Goal: Information Seeking & Learning: Learn about a topic

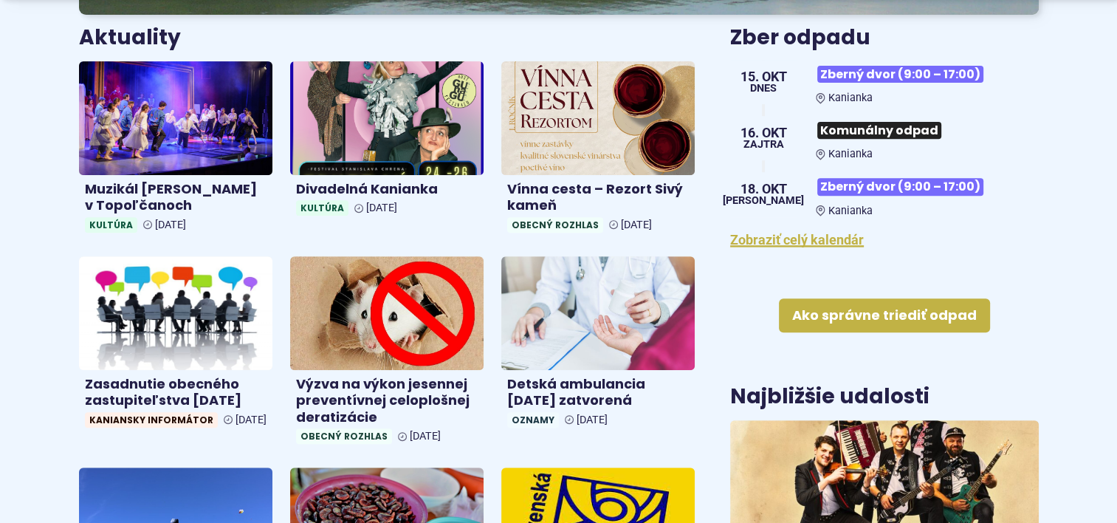
scroll to position [738, 0]
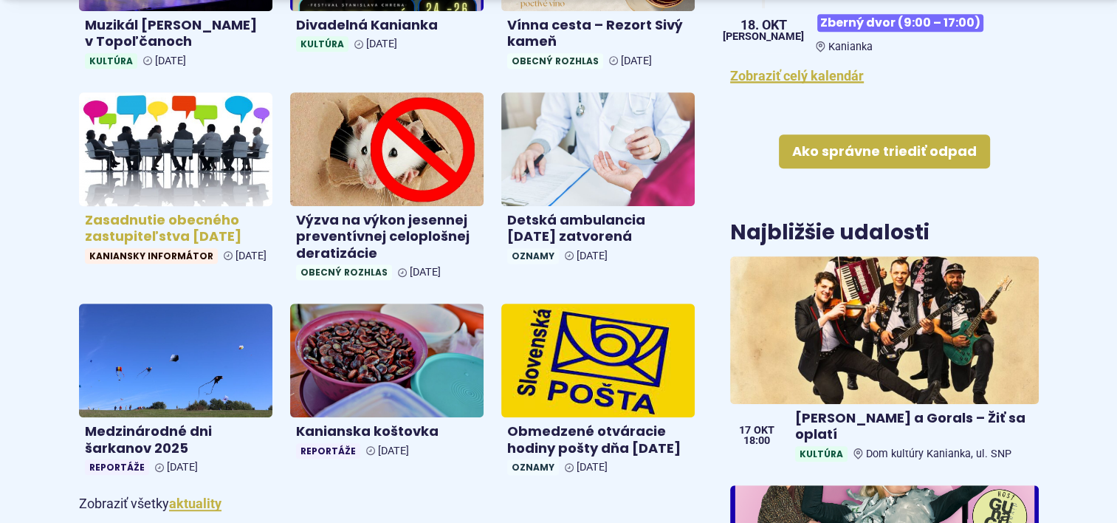
click at [156, 221] on h4 "Zasadnutie obecného zastupiteľstva [DATE]" at bounding box center [176, 228] width 182 height 33
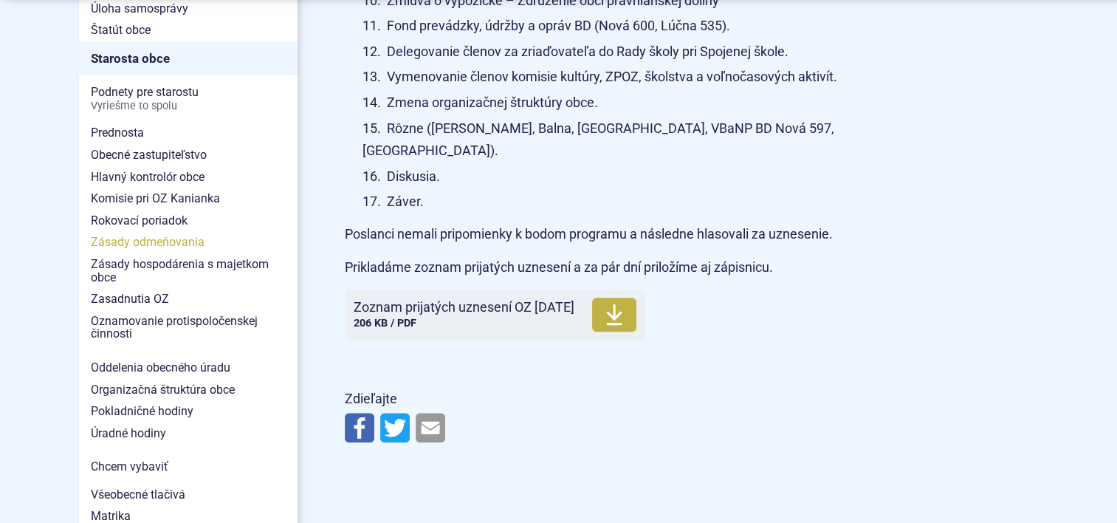
scroll to position [1181, 0]
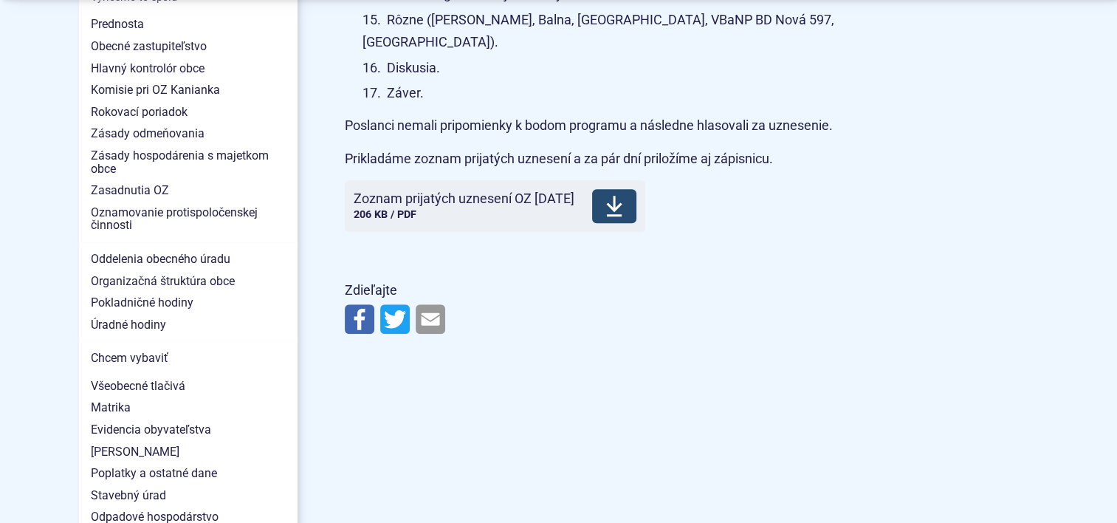
click at [487, 191] on span "Zoznam prijatých uznesení OZ 8.10.2025" at bounding box center [464, 198] width 221 height 15
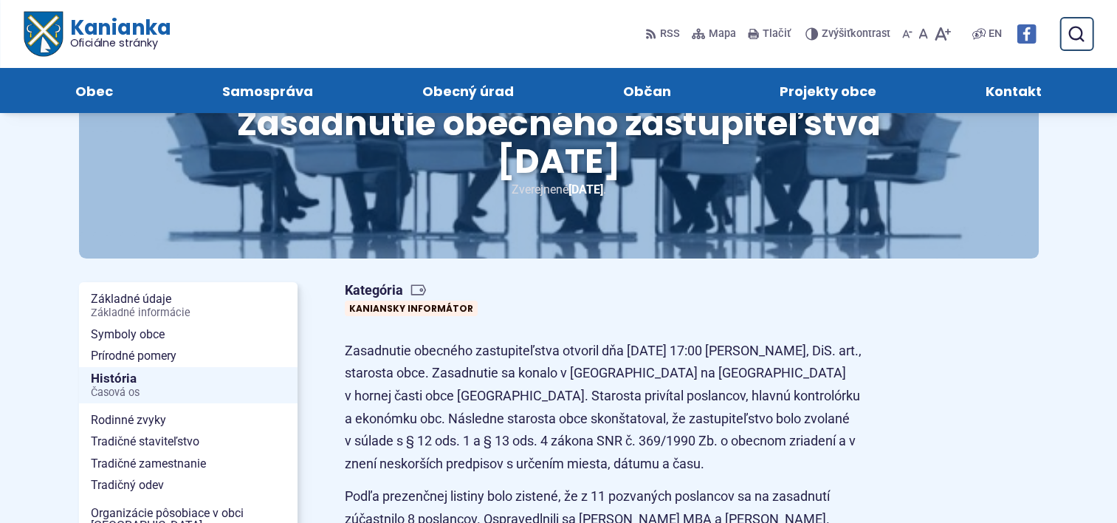
scroll to position [0, 0]
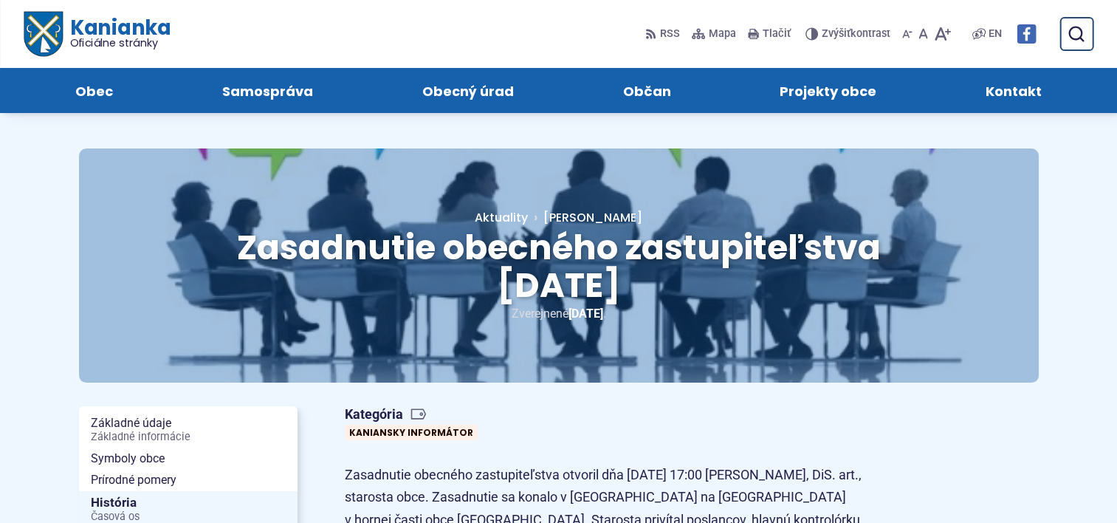
click at [94, 32] on span "Kanianka Oficiálne stránky" at bounding box center [116, 33] width 108 height 31
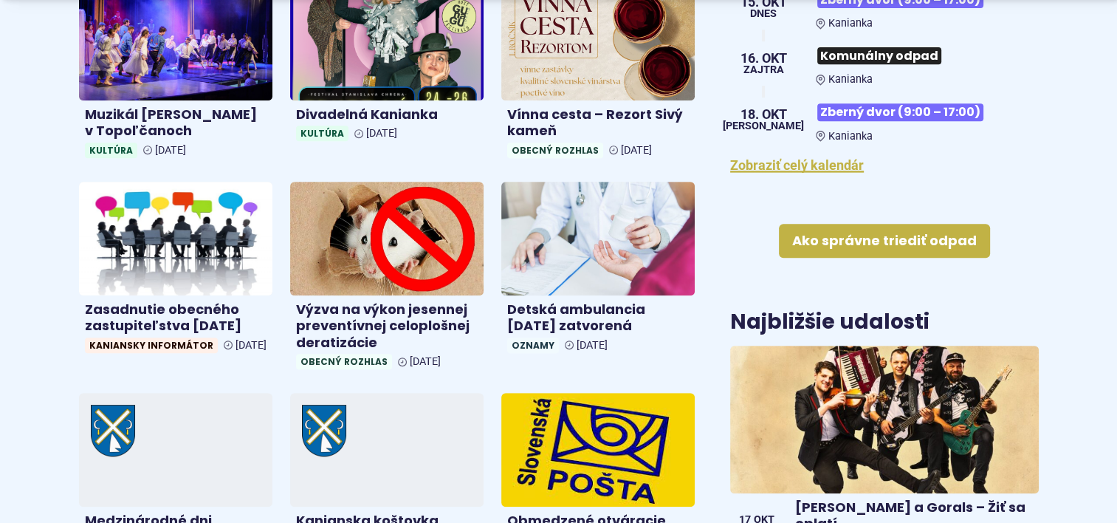
scroll to position [812, 0]
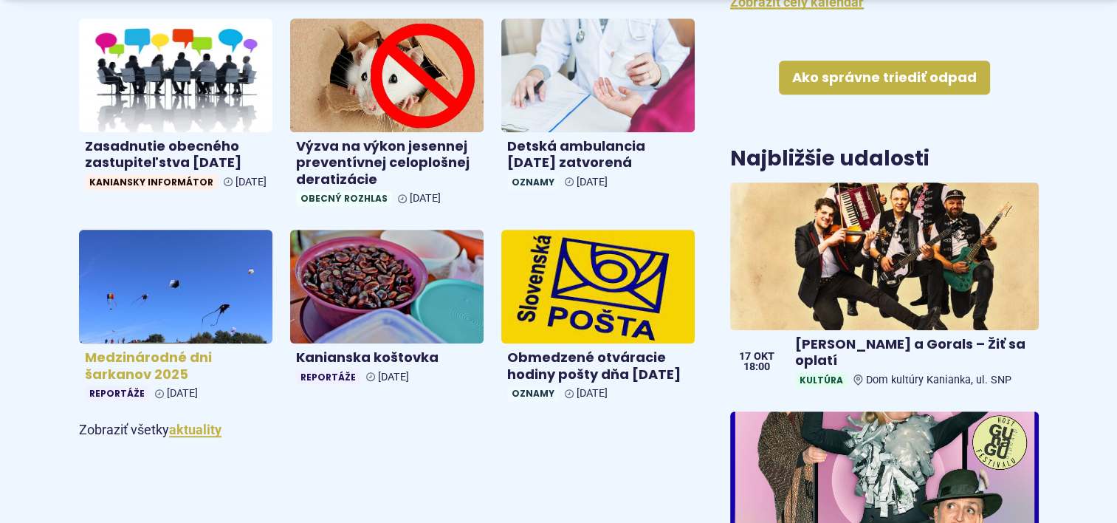
click at [111, 358] on h4 "Medzinárodné dni šarkanov 2025" at bounding box center [176, 365] width 182 height 33
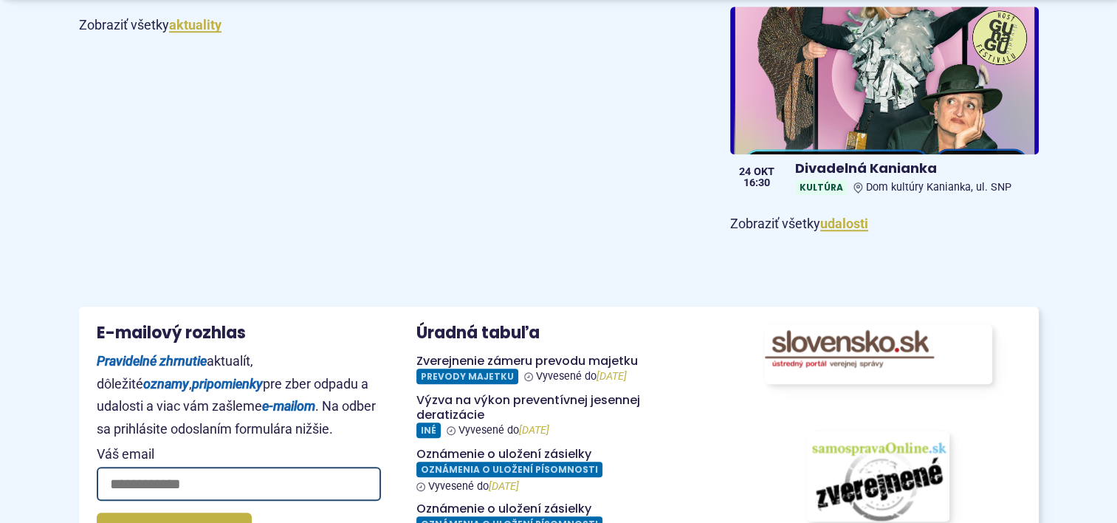
scroll to position [1255, 0]
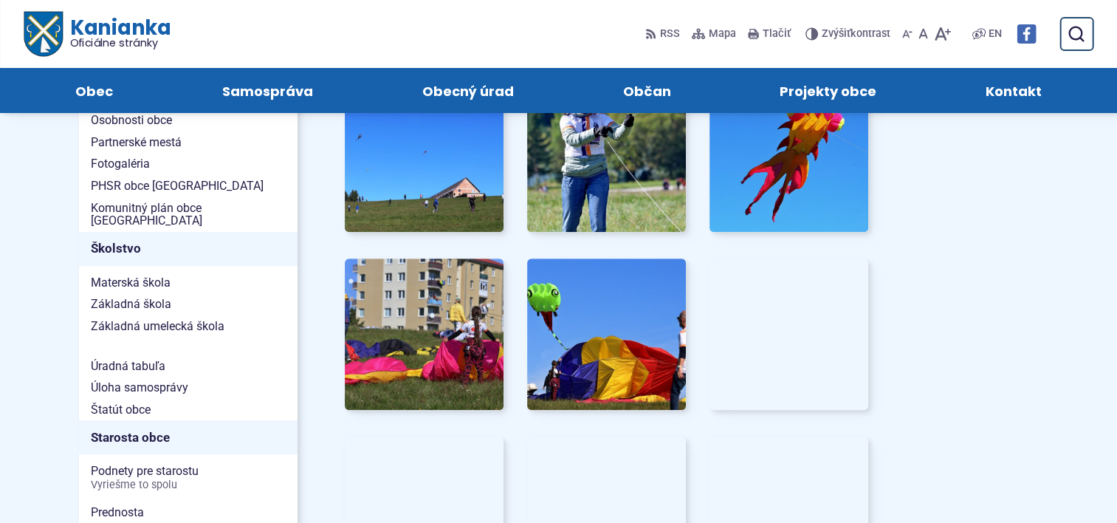
scroll to position [590, 0]
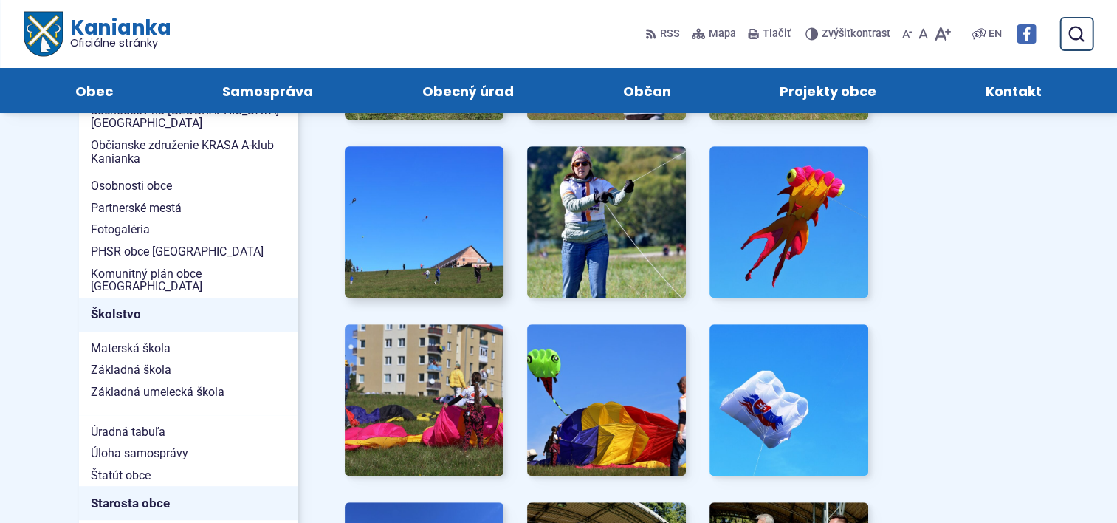
click at [410, 189] on img at bounding box center [424, 222] width 175 height 166
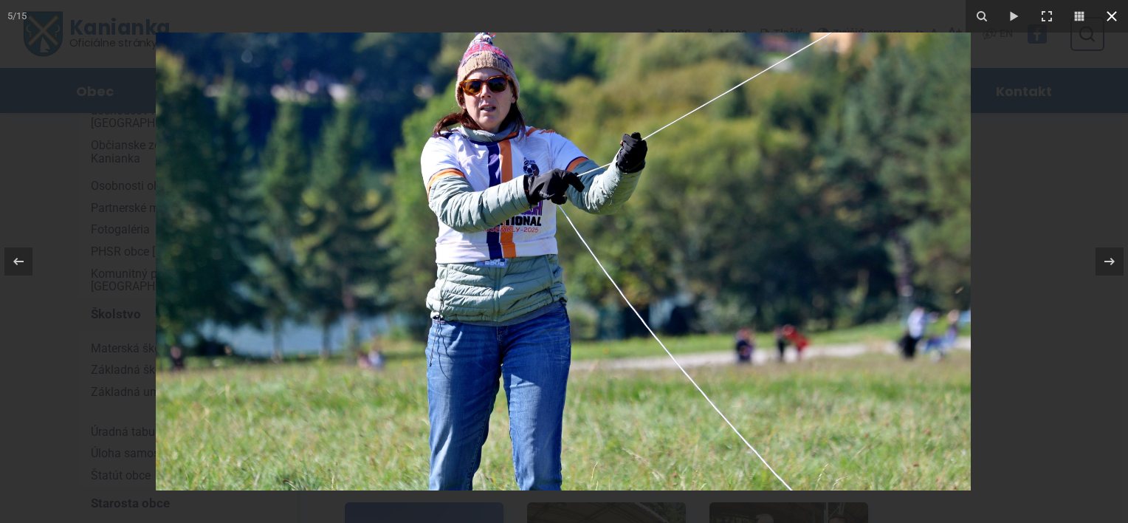
click at [1113, 16] on icon at bounding box center [1112, 16] width 18 height 18
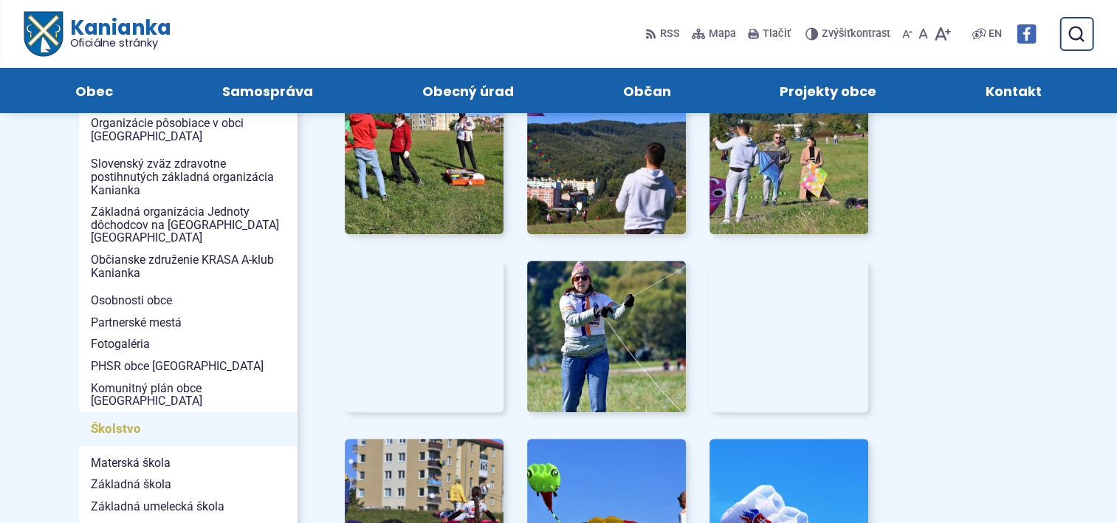
scroll to position [148, 0]
